Goal: Transaction & Acquisition: Purchase product/service

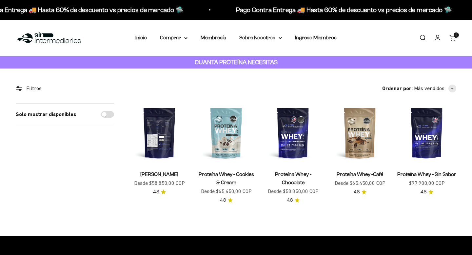
scroll to position [47, 0]
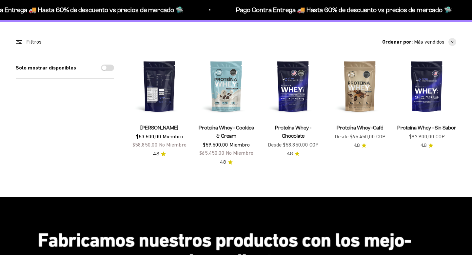
click at [160, 110] on img at bounding box center [159, 86] width 59 height 59
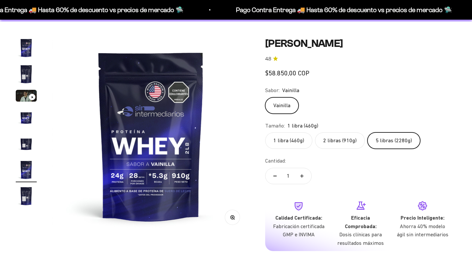
scroll to position [0, 1024]
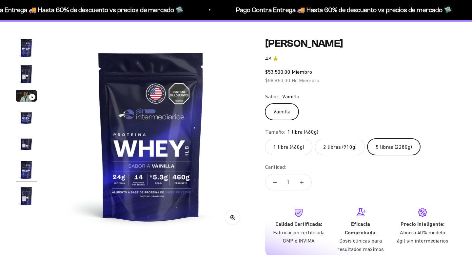
click at [382, 149] on label "5 libras (2280g)" at bounding box center [393, 147] width 53 height 16
click at [265, 139] on input "5 libras (2280g)" at bounding box center [265, 138] width 0 height 0
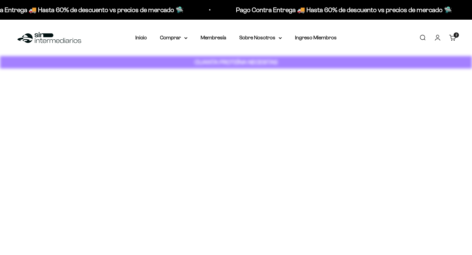
scroll to position [47, 0]
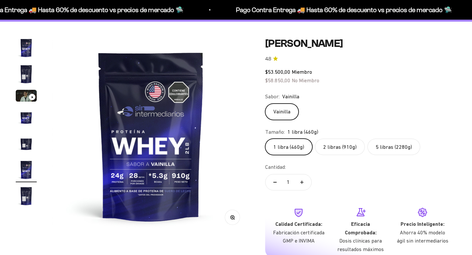
click at [381, 146] on label "5 libras (2280g)" at bounding box center [393, 147] width 53 height 16
click at [265, 139] on input "5 libras (2280g)" at bounding box center [265, 138] width 0 height 0
radio input "true"
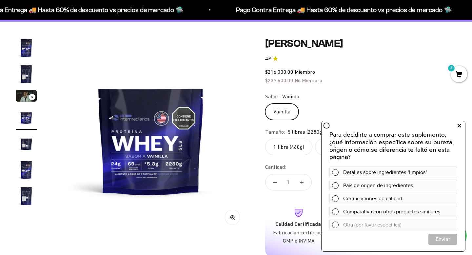
click at [457, 125] on button at bounding box center [459, 126] width 12 height 10
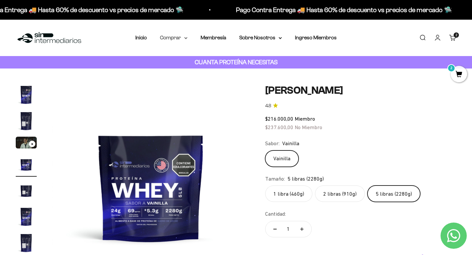
click at [171, 37] on summary "Comprar" at bounding box center [174, 37] width 28 height 9
click at [215, 37] on link "Membresía" at bounding box center [214, 38] width 26 height 6
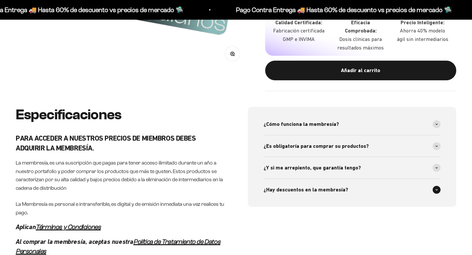
click at [361, 188] on div "¿Hay descuentos en la membresía?" at bounding box center [352, 190] width 177 height 22
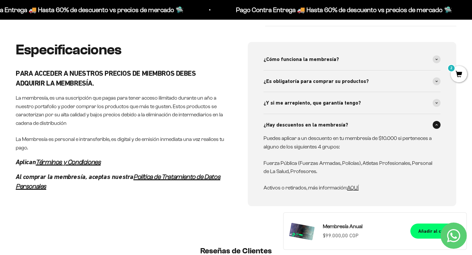
scroll to position [311, 0]
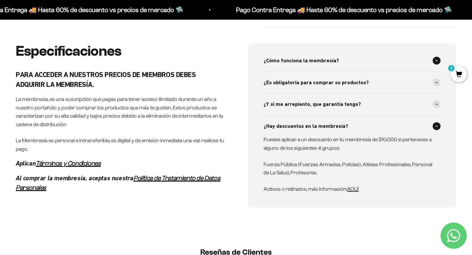
click at [367, 68] on div "¿Cómo funciona la membresía?" at bounding box center [352, 61] width 177 height 22
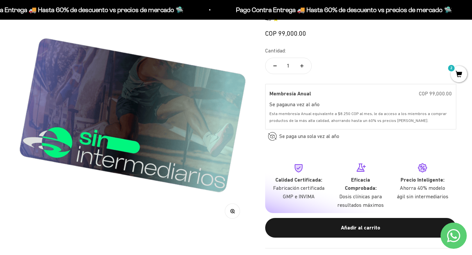
scroll to position [0, 0]
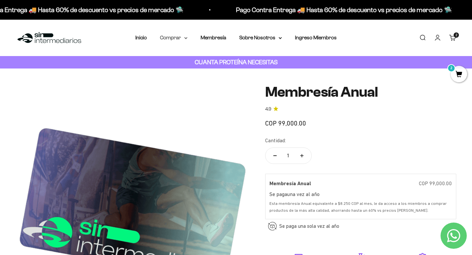
click at [171, 39] on summary "Comprar" at bounding box center [174, 37] width 28 height 9
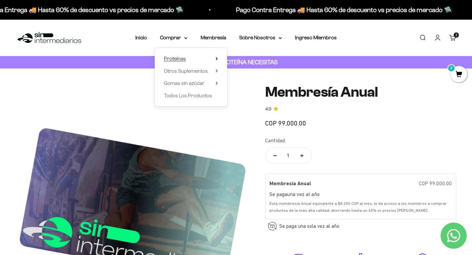
click at [183, 59] on span "Proteínas" at bounding box center [175, 59] width 22 height 6
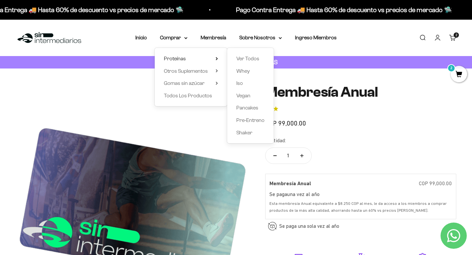
click at [326, 49] on div "Menú Buscar Inicio Comprar Proteínas Ver Todos Whey Iso Vegan Pancakes Pre-Entr…" at bounding box center [236, 38] width 472 height 36
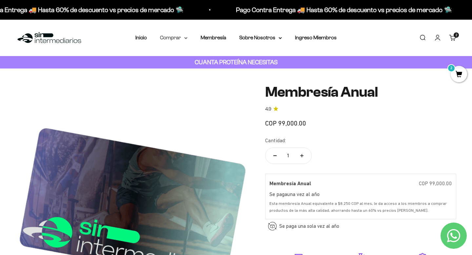
click at [183, 41] on summary "Comprar" at bounding box center [174, 37] width 28 height 9
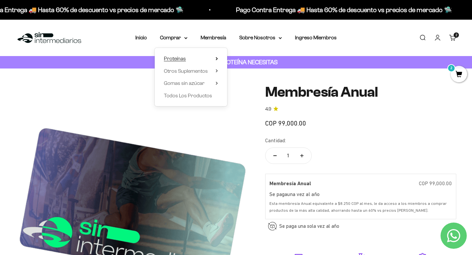
click at [196, 59] on summary "Proteínas" at bounding box center [191, 58] width 54 height 9
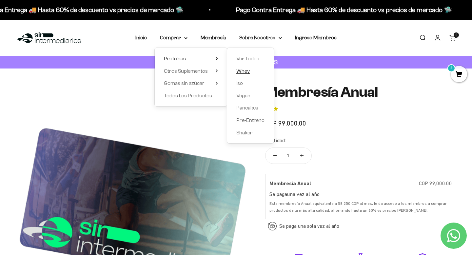
click at [238, 69] on span "Whey" at bounding box center [242, 71] width 13 height 6
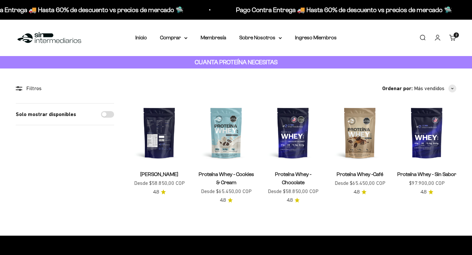
click at [157, 149] on img at bounding box center [159, 132] width 59 height 59
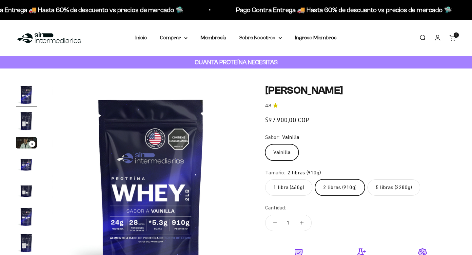
click at [303, 215] on button "Aumentar cantidad" at bounding box center [301, 223] width 19 height 16
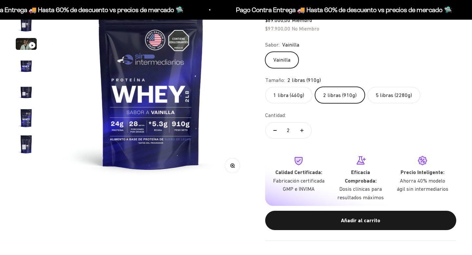
scroll to position [99, 0]
click at [277, 128] on button "Reducir cantidad" at bounding box center [275, 131] width 19 height 16
type input "1"
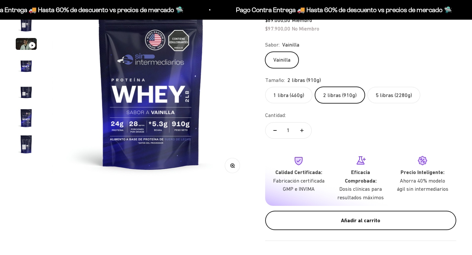
click at [362, 227] on button "Añadir al carrito" at bounding box center [360, 221] width 191 height 20
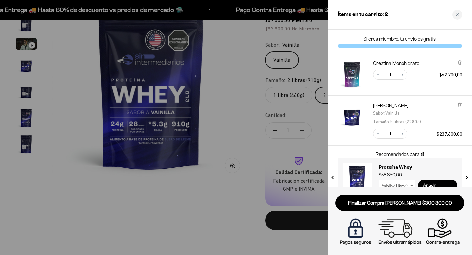
scroll to position [16, 0]
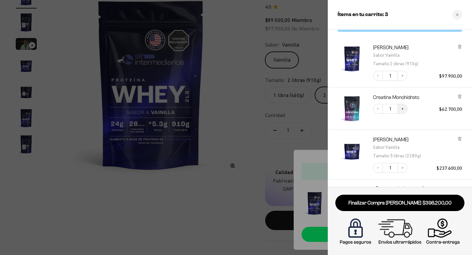
click at [403, 109] on icon "Increase quantity" at bounding box center [403, 109] width 4 height 4
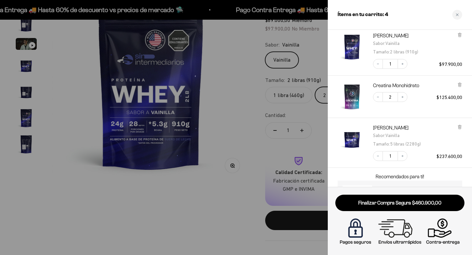
scroll to position [21, 0]
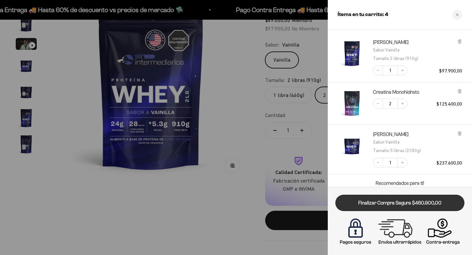
click at [418, 206] on link "Finalizar Compra Segura $460.900,00" at bounding box center [399, 203] width 129 height 17
